Goal: Task Accomplishment & Management: Use online tool/utility

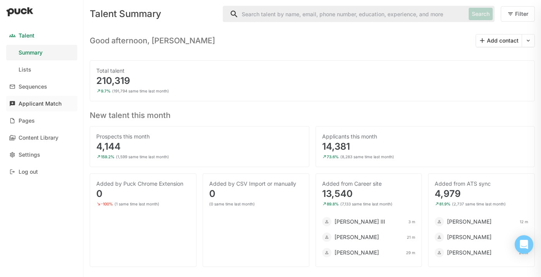
click at [55, 103] on div "Applicant Match" at bounding box center [40, 104] width 43 height 7
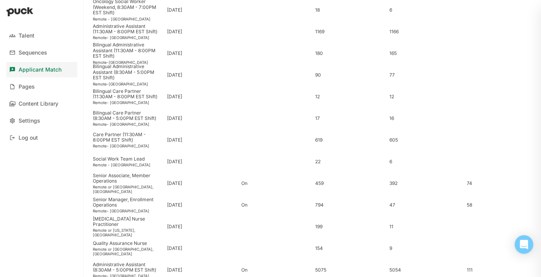
scroll to position [123, 0]
click at [145, 202] on div "Senior Manager, Enrollment Operations" at bounding box center [127, 201] width 68 height 11
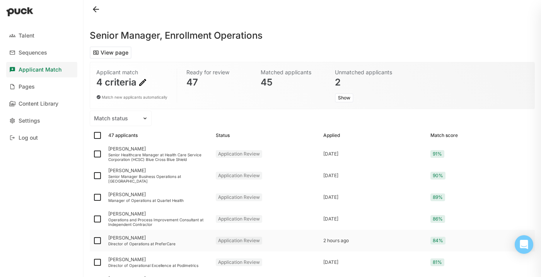
click at [131, 244] on div "Director of Operations at PreferCare" at bounding box center [158, 243] width 101 height 5
